Goal: Information Seeking & Learning: Learn about a topic

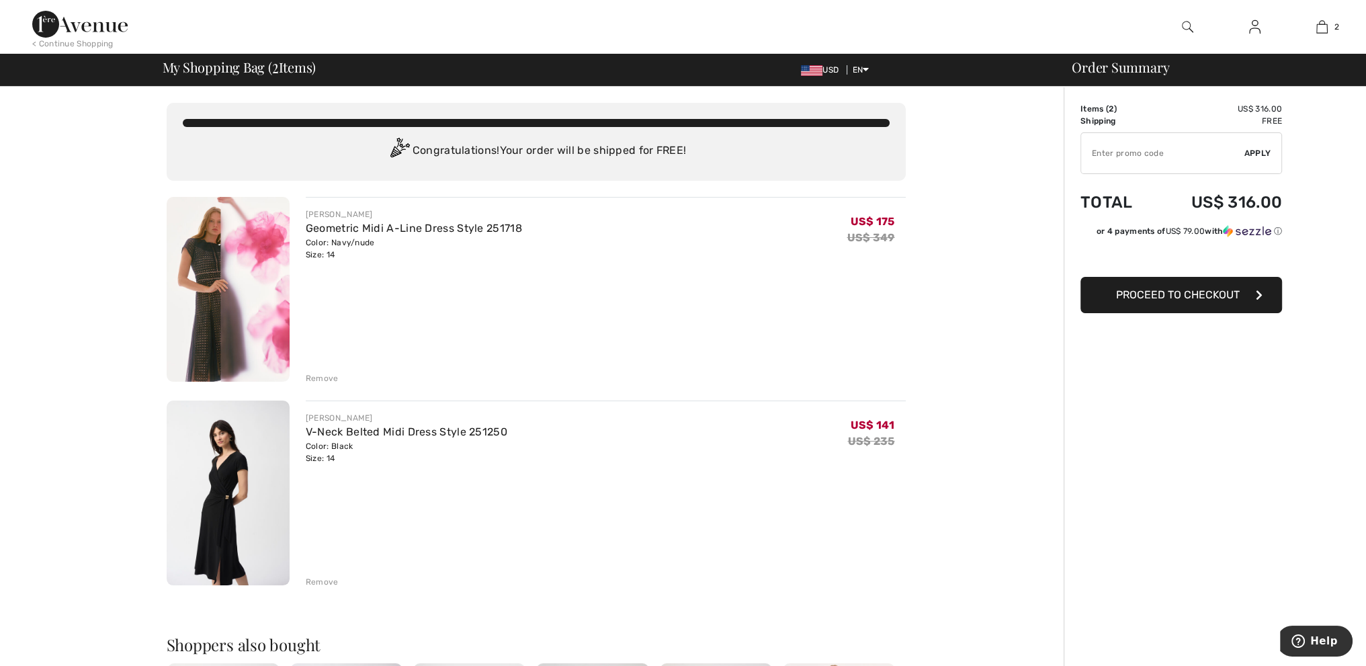
click at [1187, 26] on img at bounding box center [1187, 27] width 11 height 16
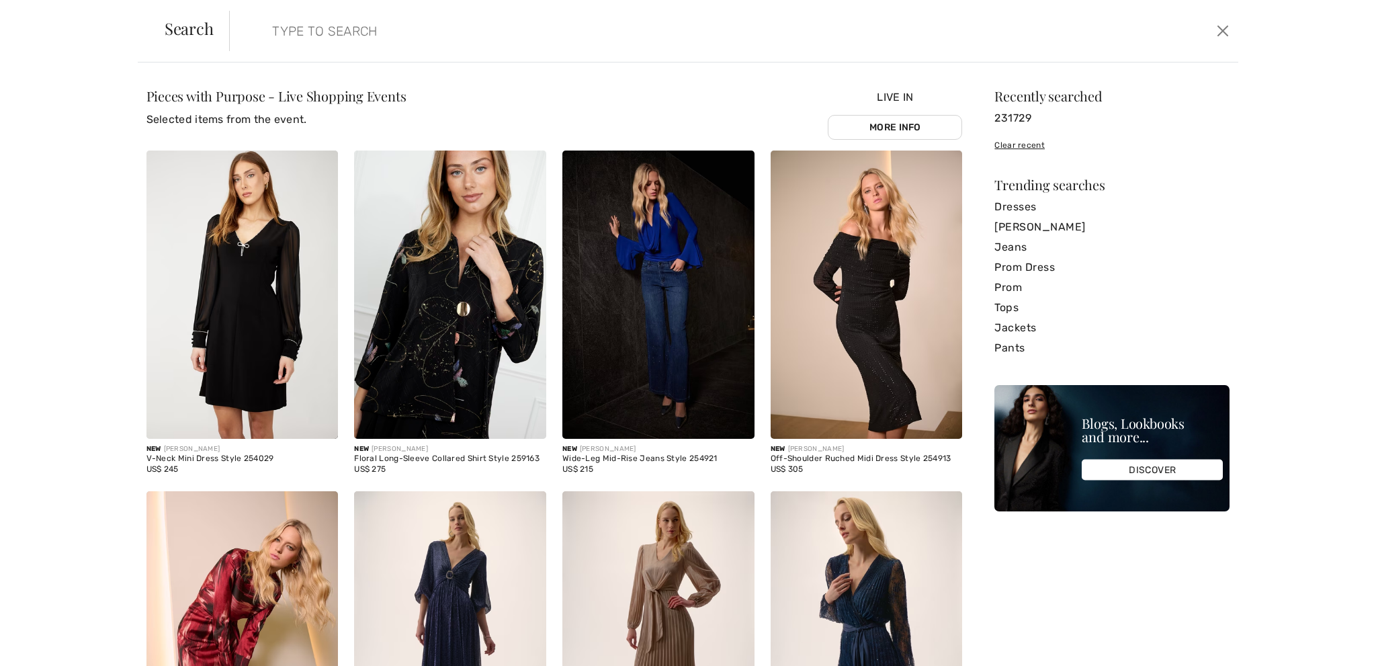
click at [327, 34] on input "search" at bounding box center [618, 31] width 713 height 40
paste input "231729"
type input "231729"
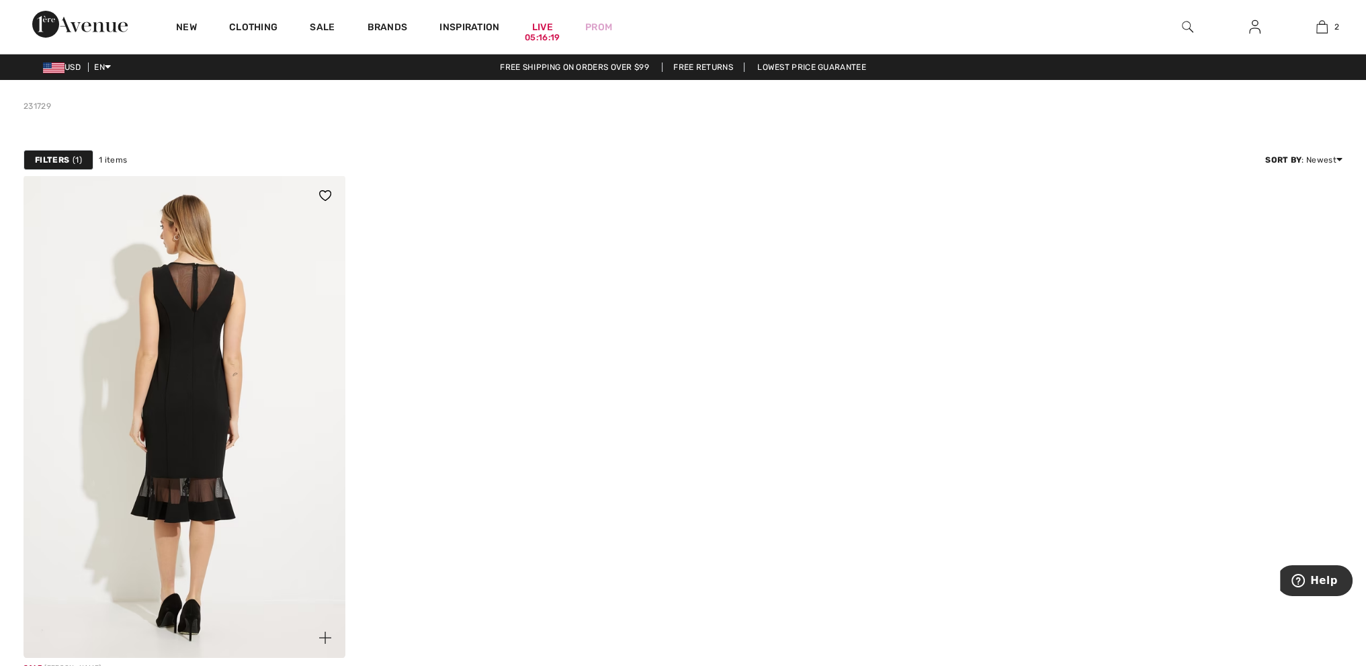
click at [223, 421] on img at bounding box center [185, 416] width 322 height 483
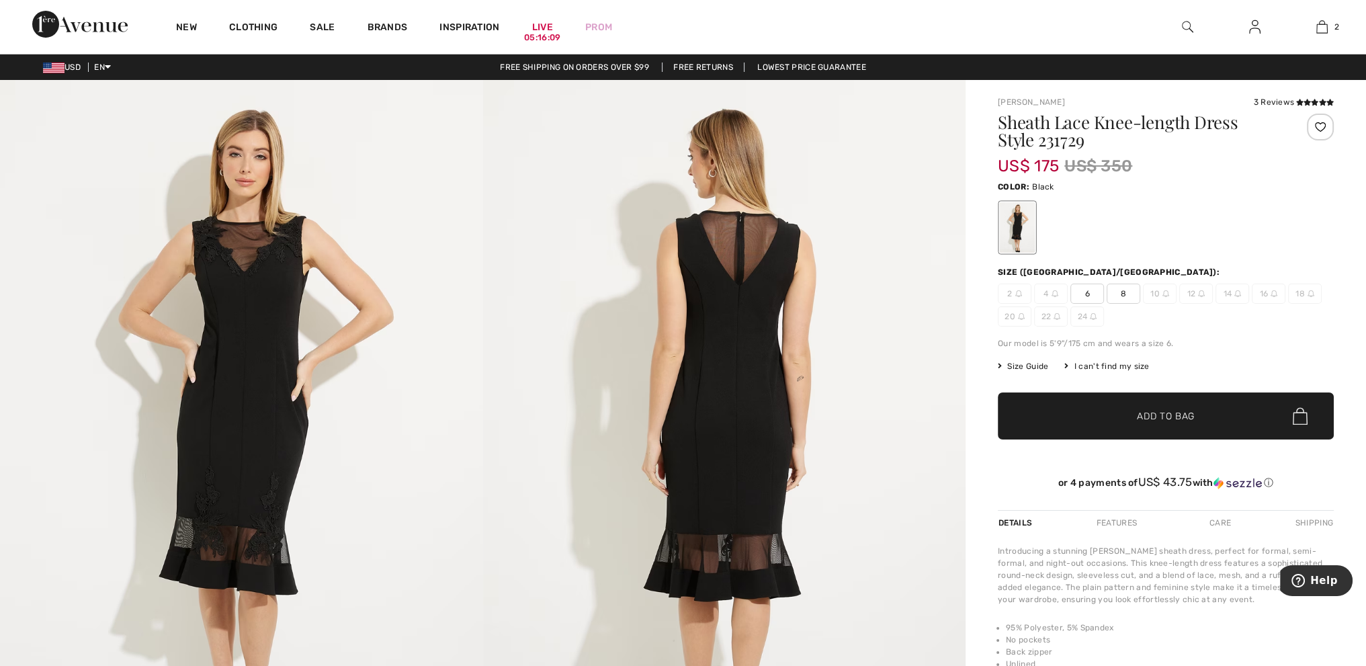
click at [1238, 294] on img at bounding box center [1237, 293] width 7 height 7
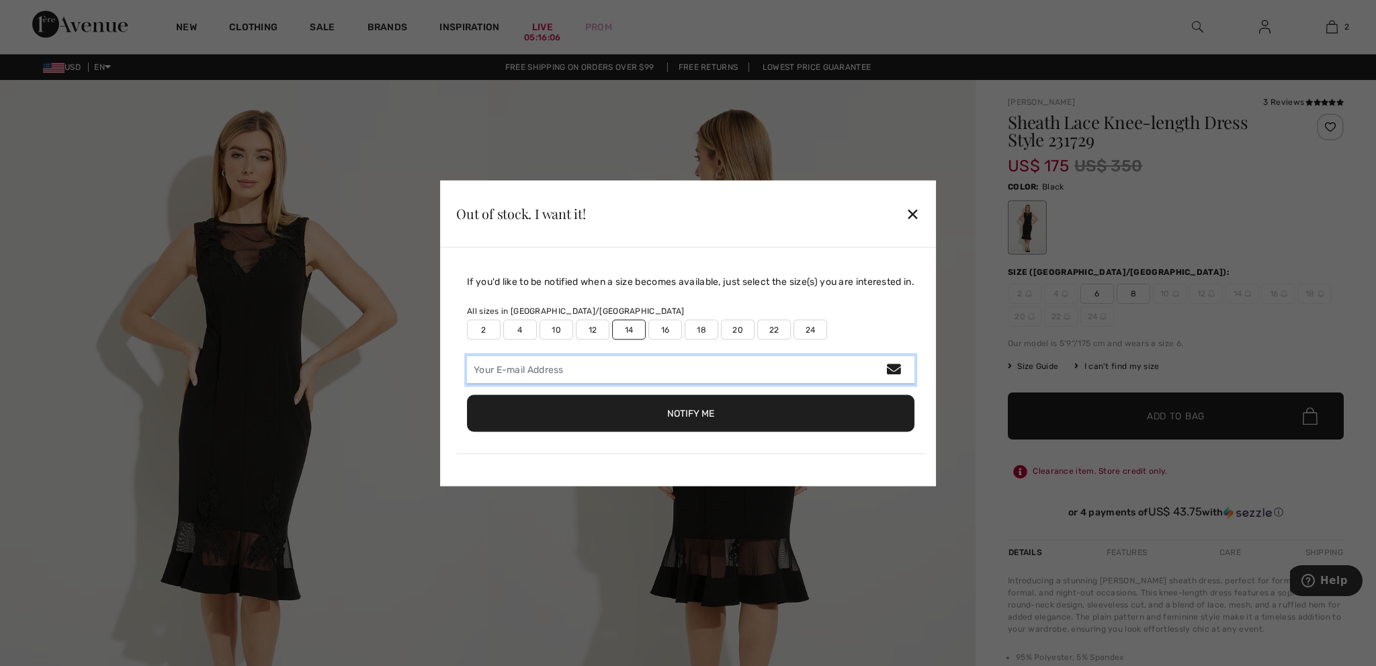
click at [594, 370] on input "email" at bounding box center [691, 369] width 448 height 28
type input "divadolling@yahoo.com"
click at [708, 415] on button "Notify Me" at bounding box center [691, 412] width 448 height 37
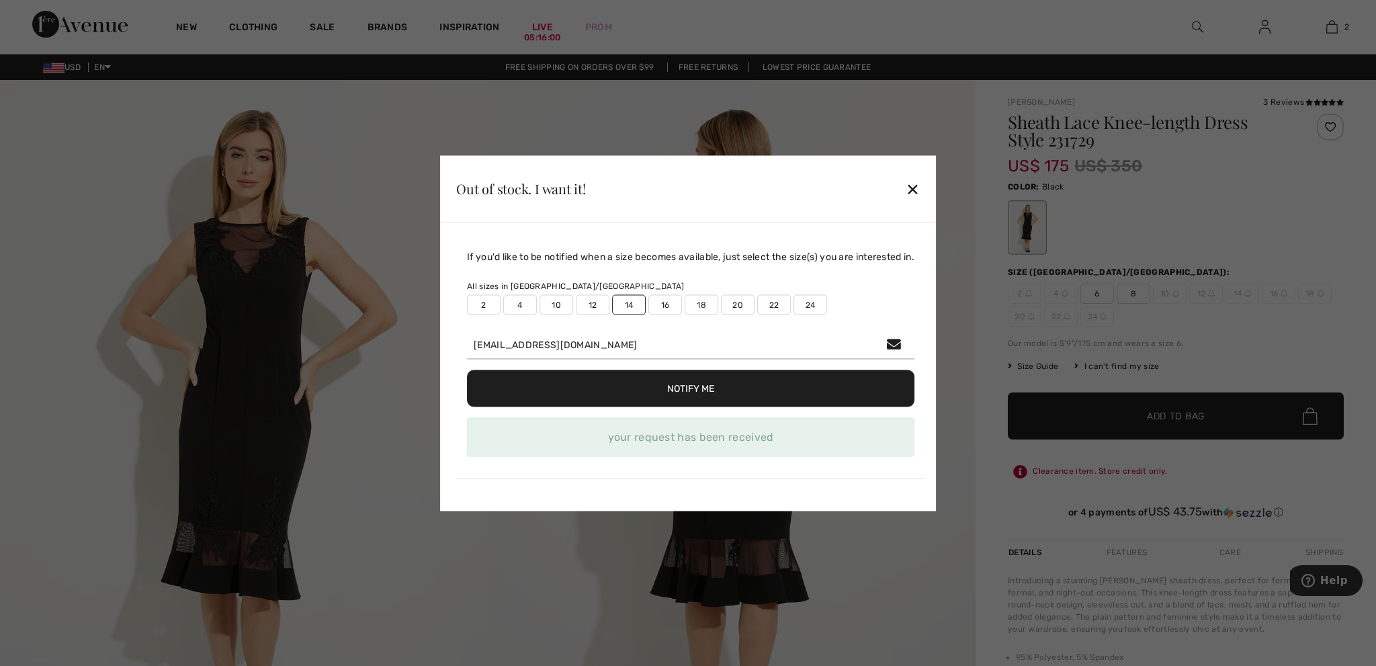
drag, startPoint x: 911, startPoint y: 193, endPoint x: 922, endPoint y: 200, distance: 12.7
click at [911, 193] on div "✕" at bounding box center [913, 189] width 14 height 28
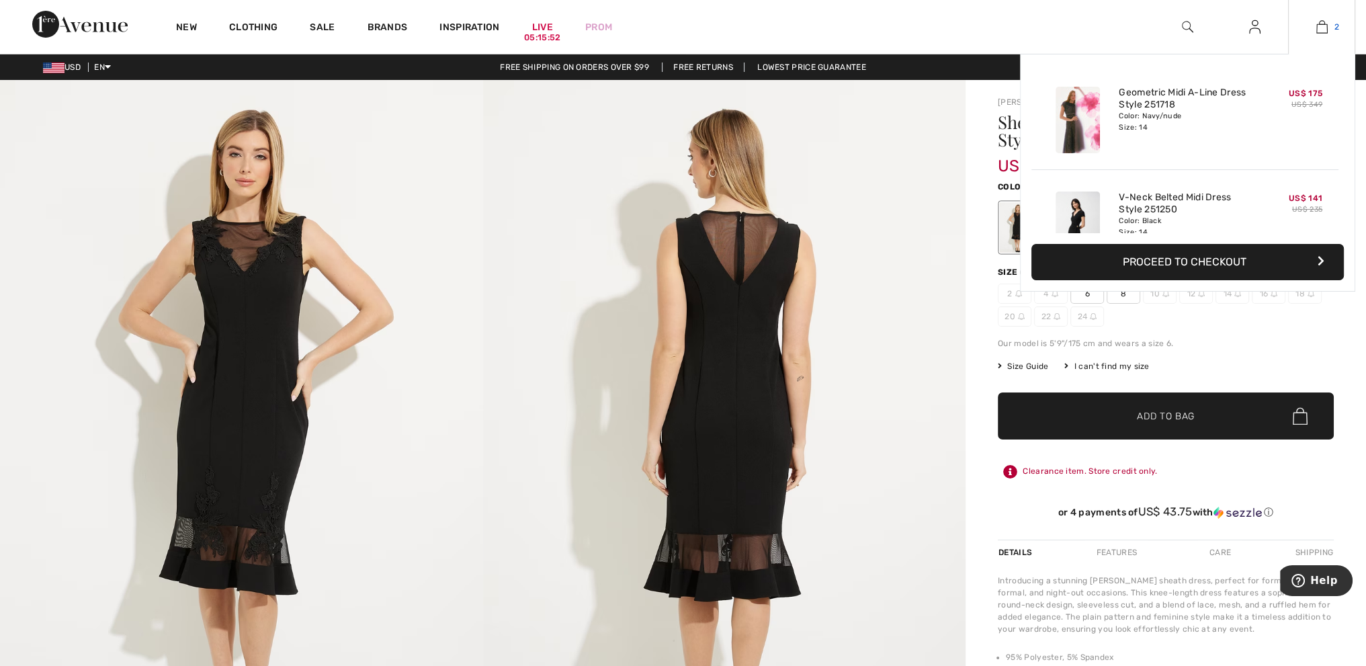
click at [1325, 26] on img at bounding box center [1321, 27] width 11 height 16
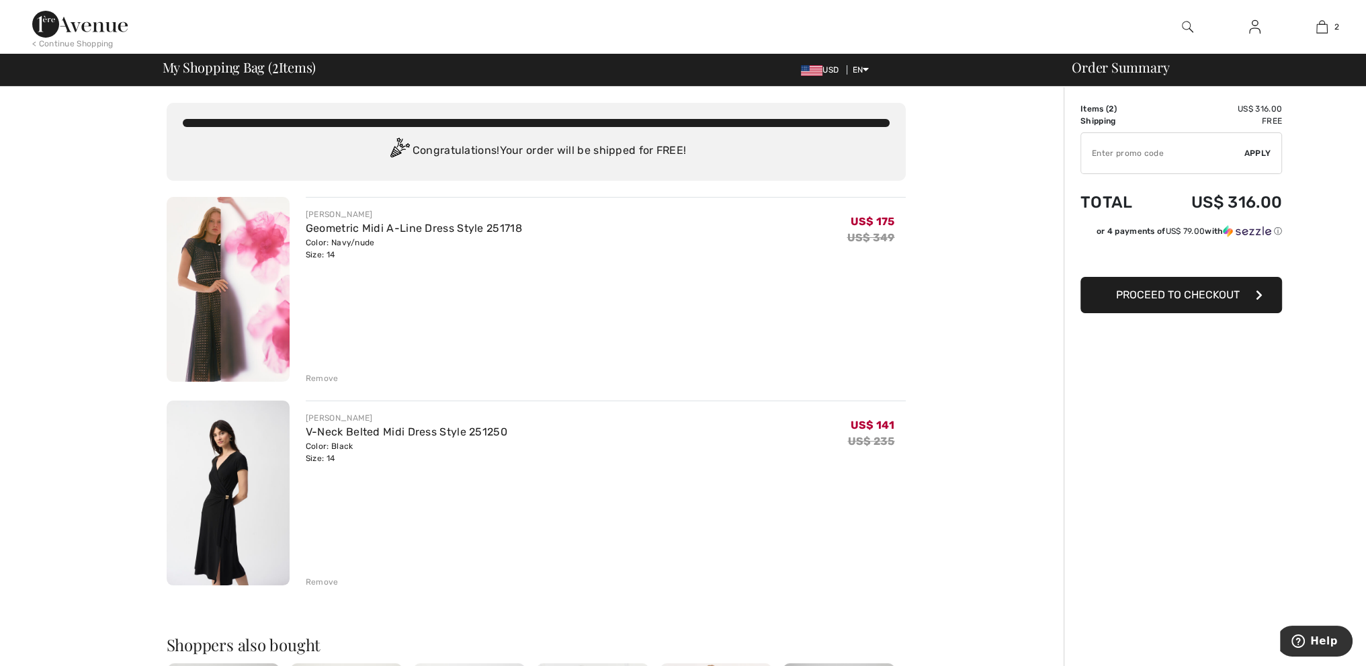
click at [253, 502] on img at bounding box center [228, 493] width 123 height 185
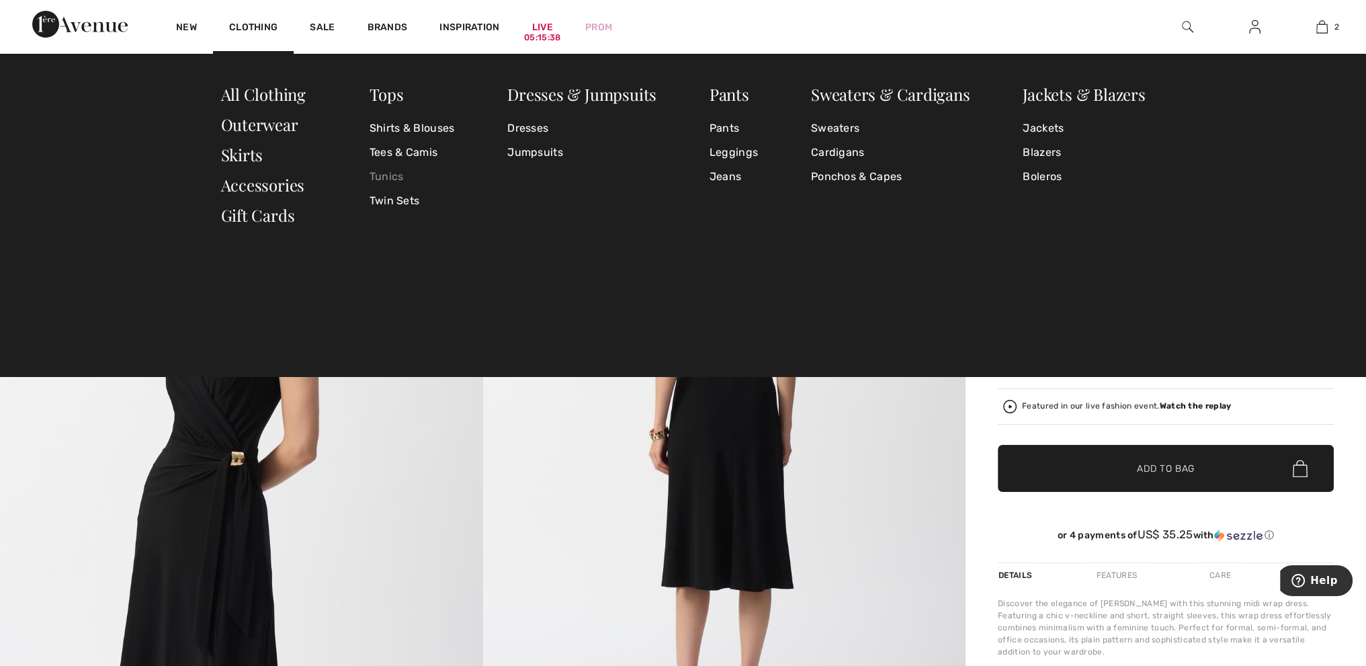
click at [400, 181] on link "Tunics" at bounding box center [412, 177] width 85 height 24
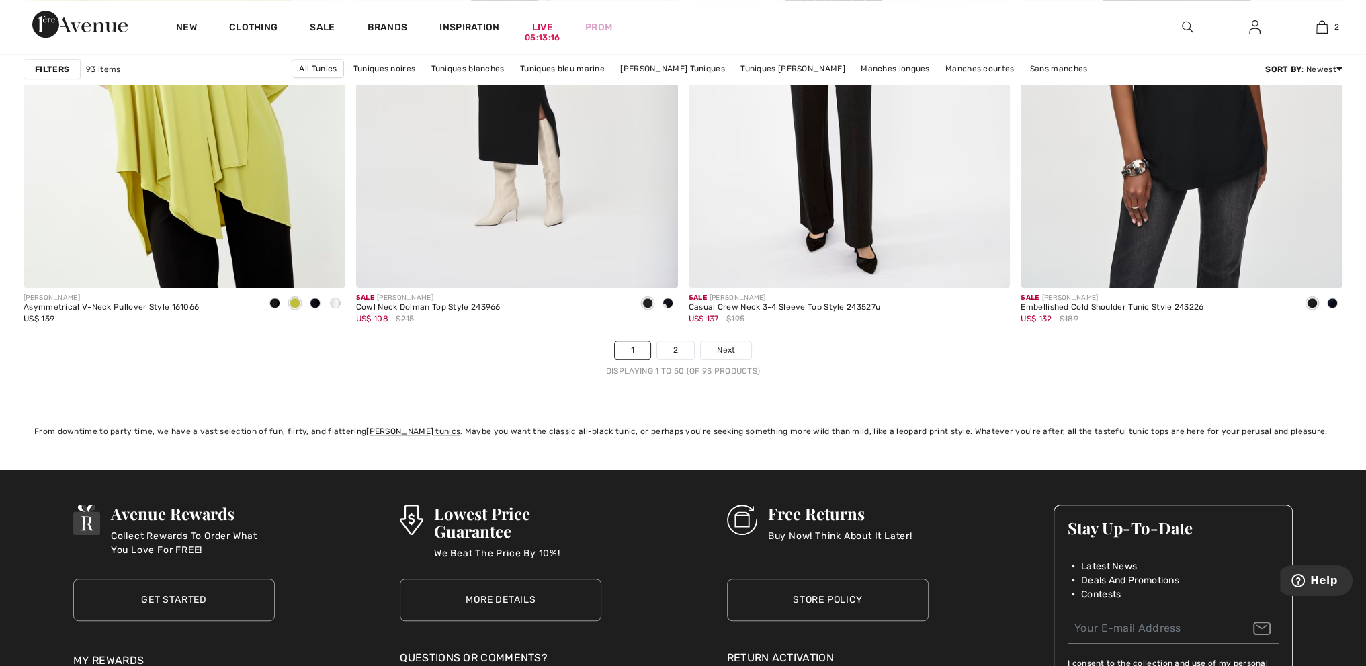
scroll to position [8137, 0]
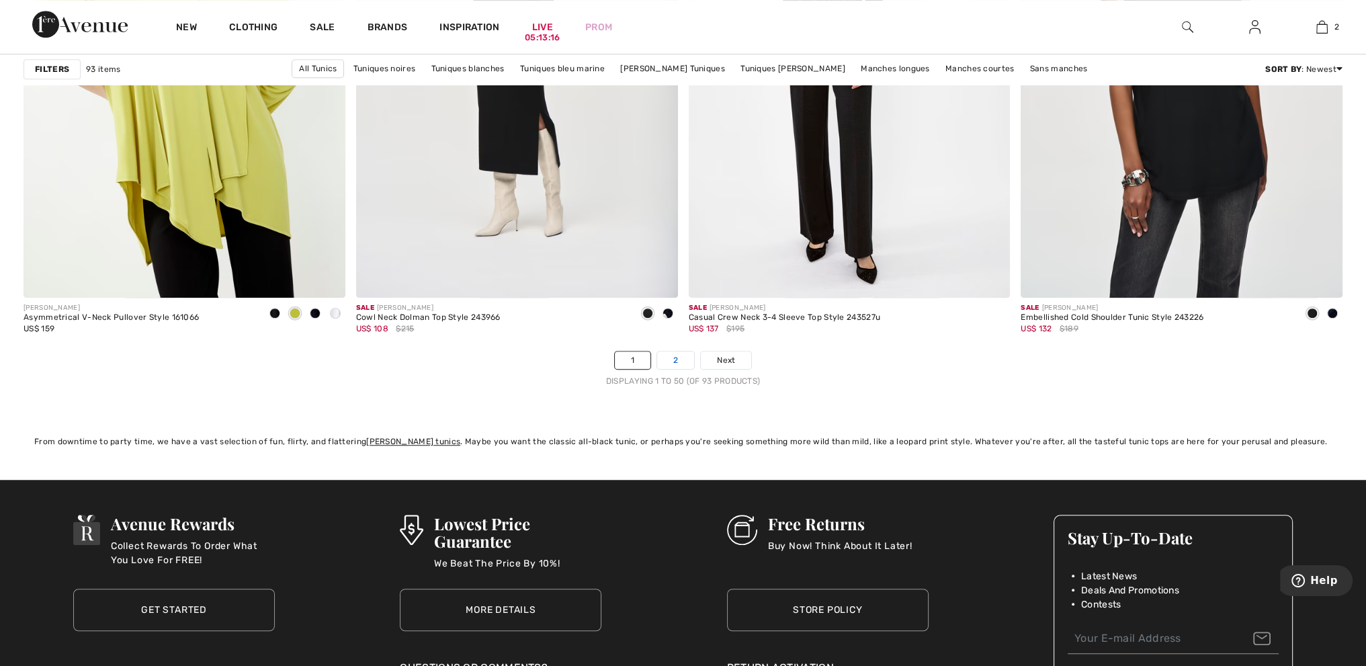
click at [671, 353] on link "2" at bounding box center [675, 359] width 37 height 17
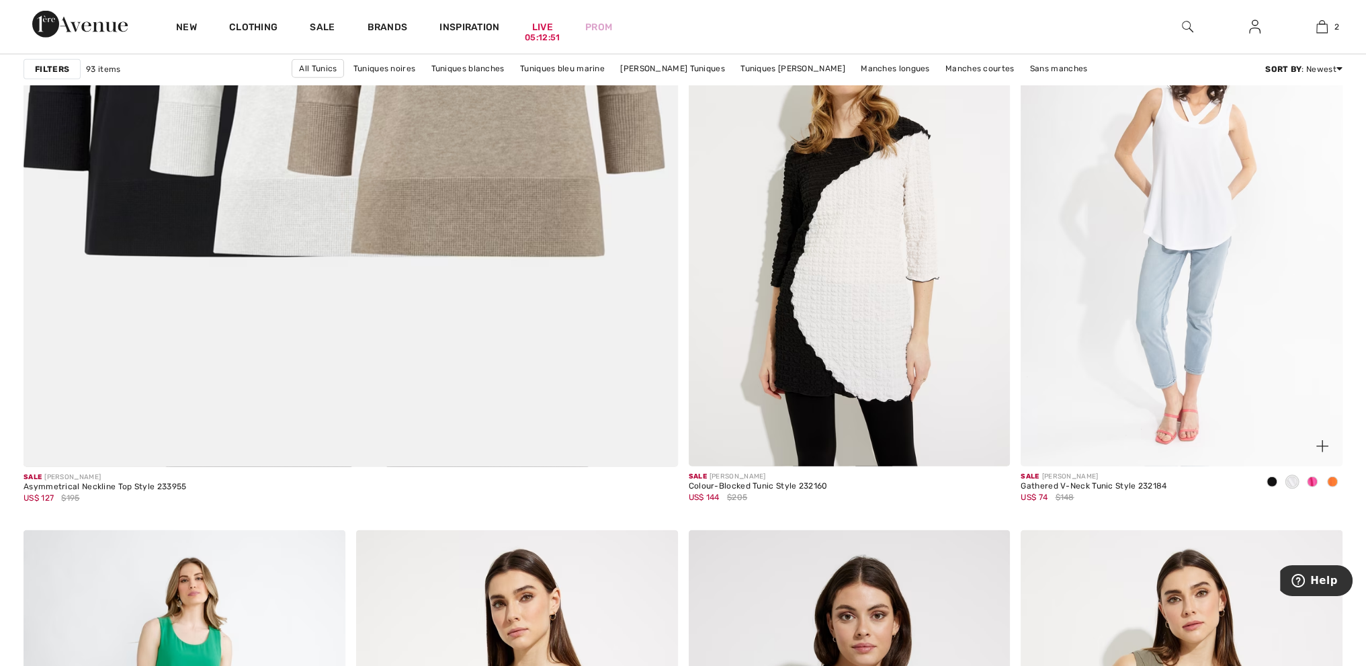
scroll to position [5040, 0]
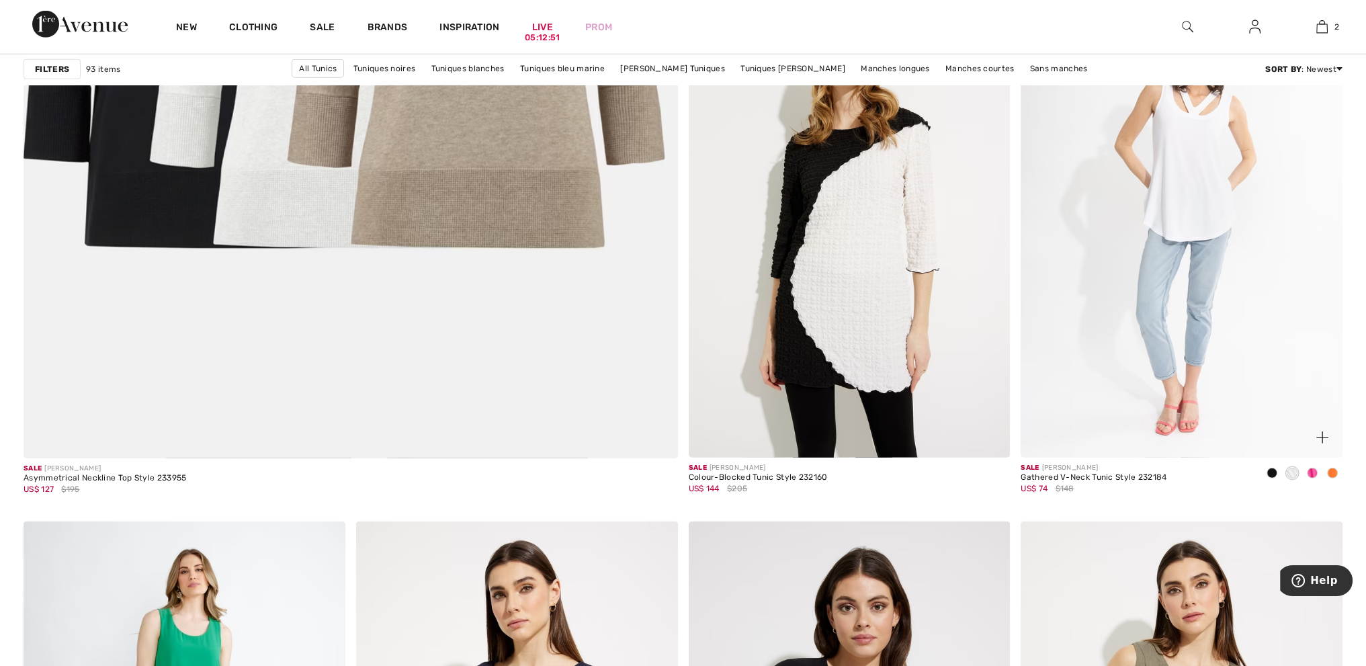
click at [1312, 471] on span at bounding box center [1312, 473] width 11 height 11
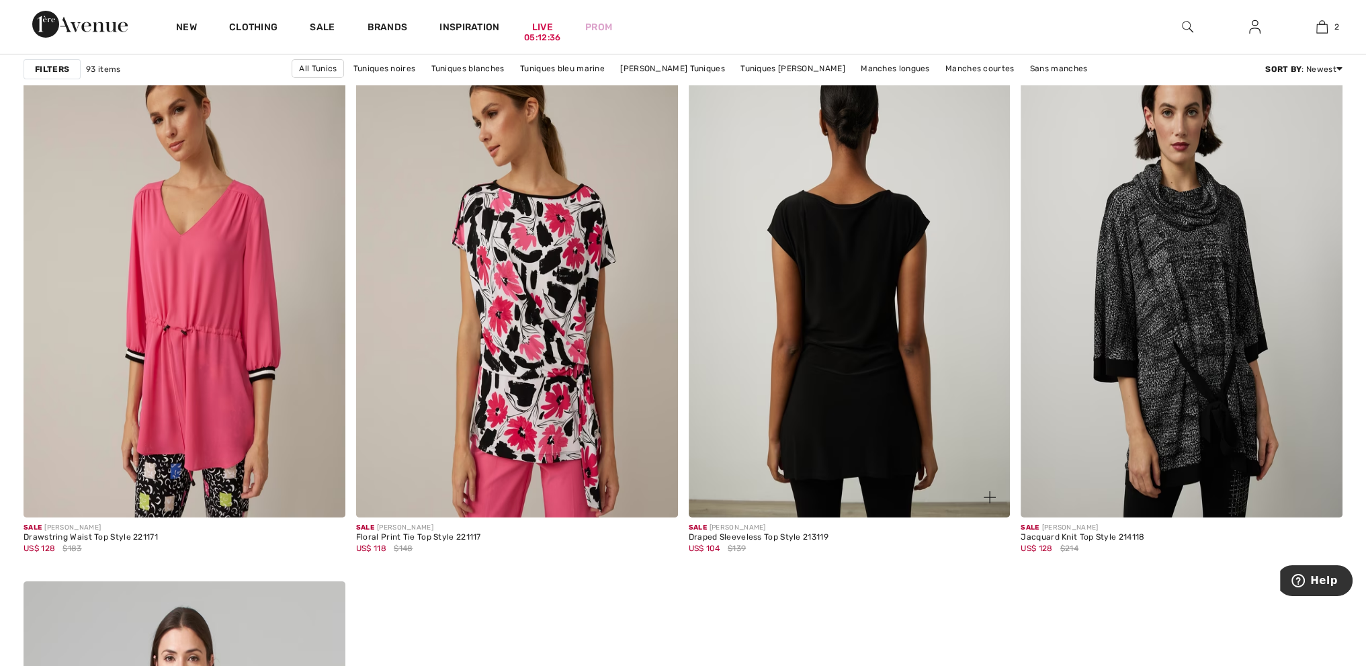
scroll to position [6855, 0]
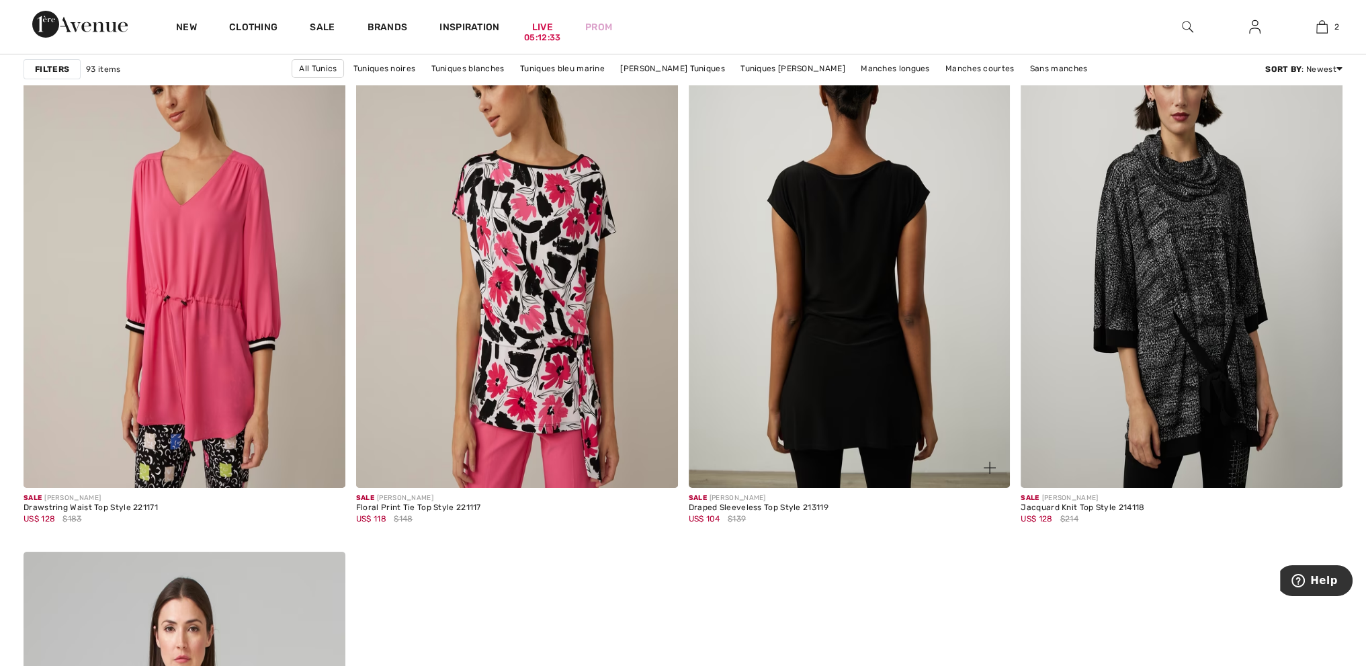
click at [839, 320] on img at bounding box center [850, 246] width 322 height 483
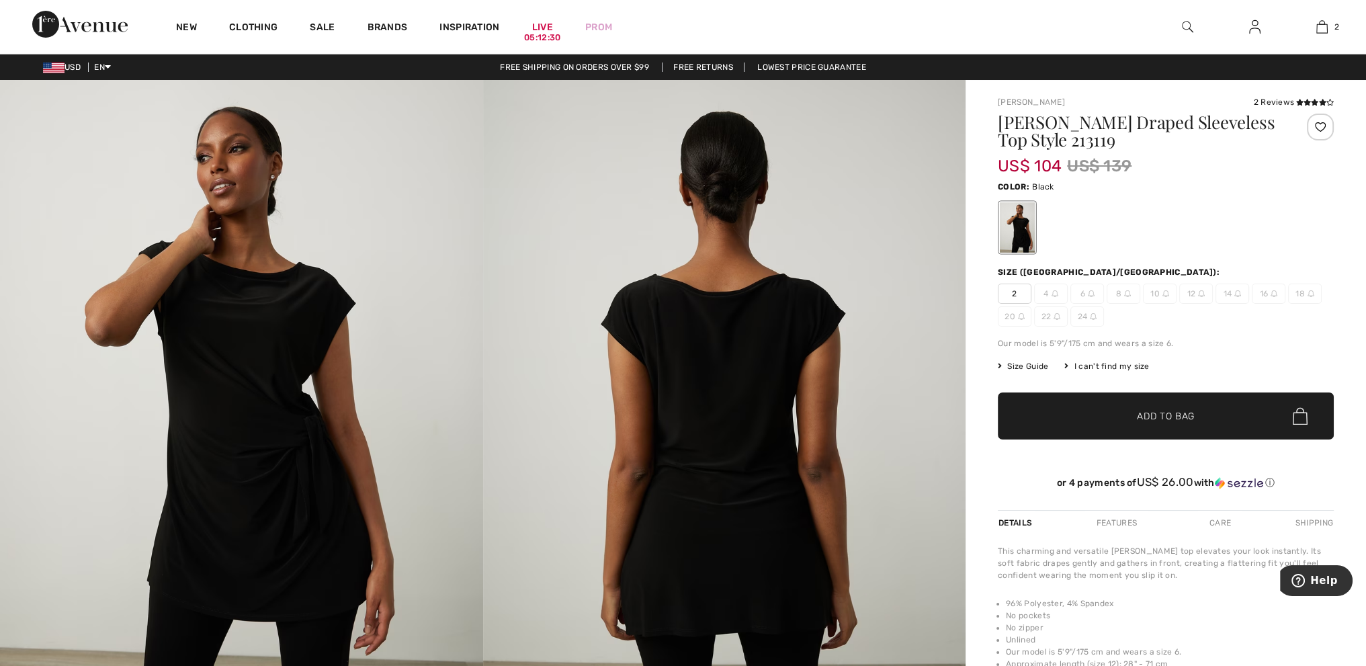
scroll to position [269, 0]
